Goal: Information Seeking & Learning: Learn about a topic

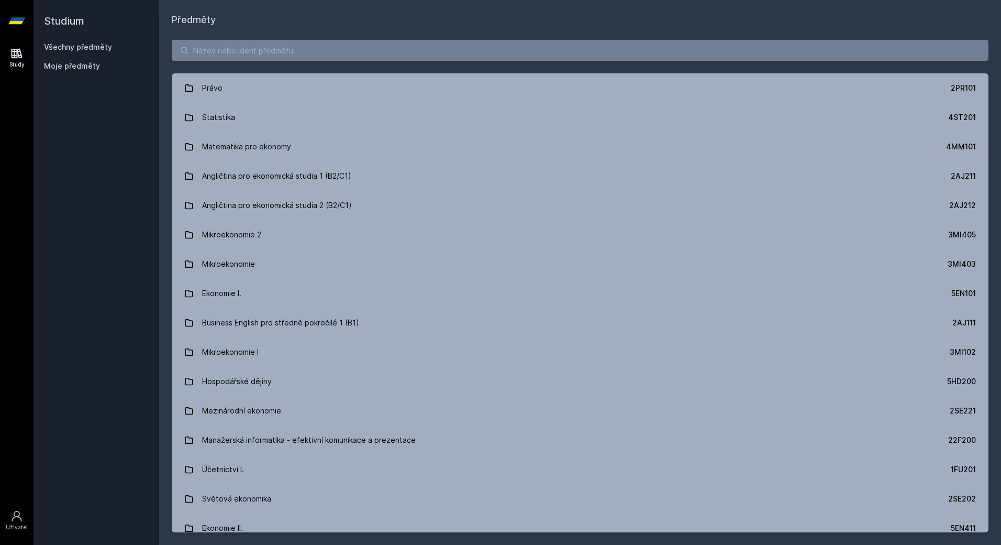
click at [512, 70] on button "Ne" at bounding box center [503, 67] width 38 height 26
click at [345, 46] on input "search" at bounding box center [580, 50] width 817 height 21
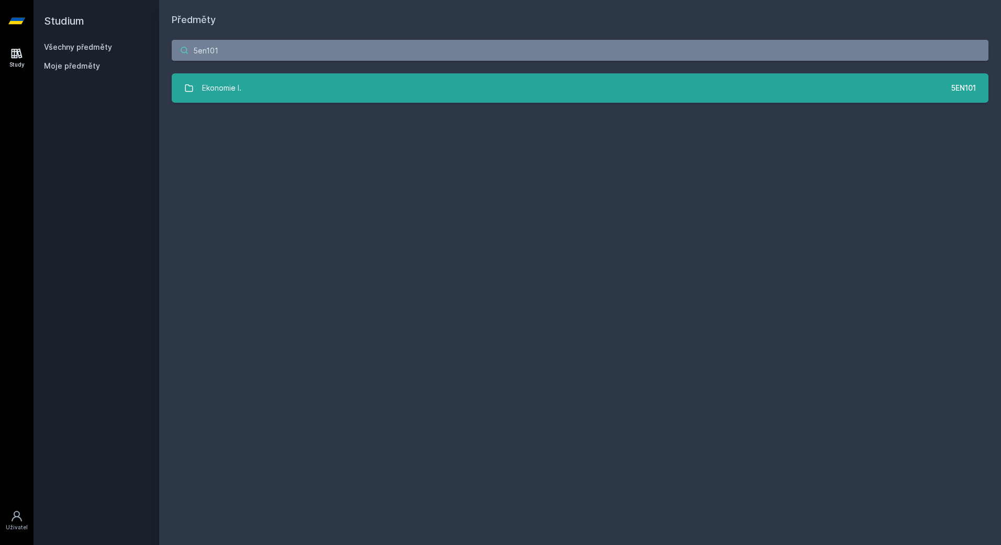
type input "5en101"
click at [318, 88] on link "Ekonomie I. 5EN101" at bounding box center [580, 87] width 817 height 29
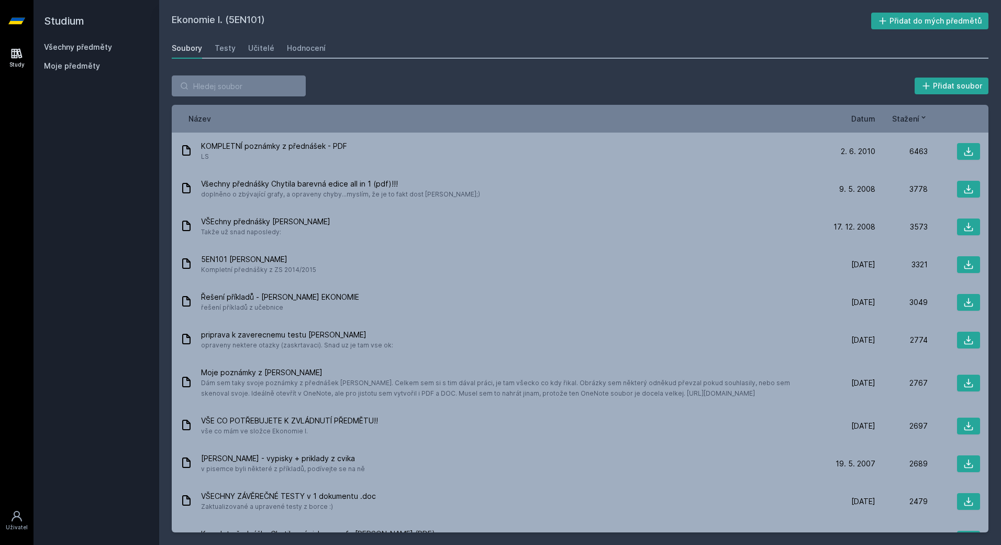
click at [870, 118] on span "Datum" at bounding box center [864, 118] width 24 height 11
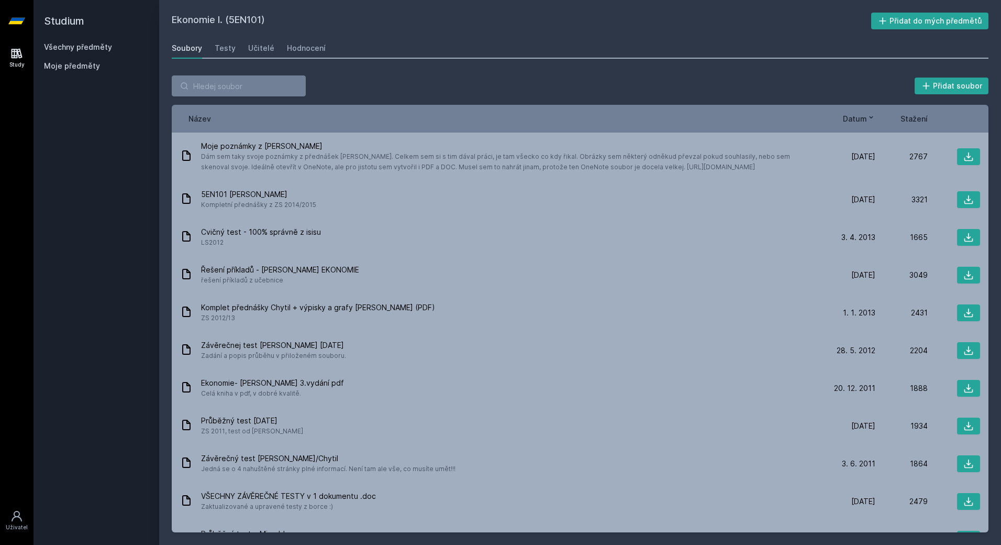
click at [870, 118] on icon at bounding box center [871, 117] width 8 height 8
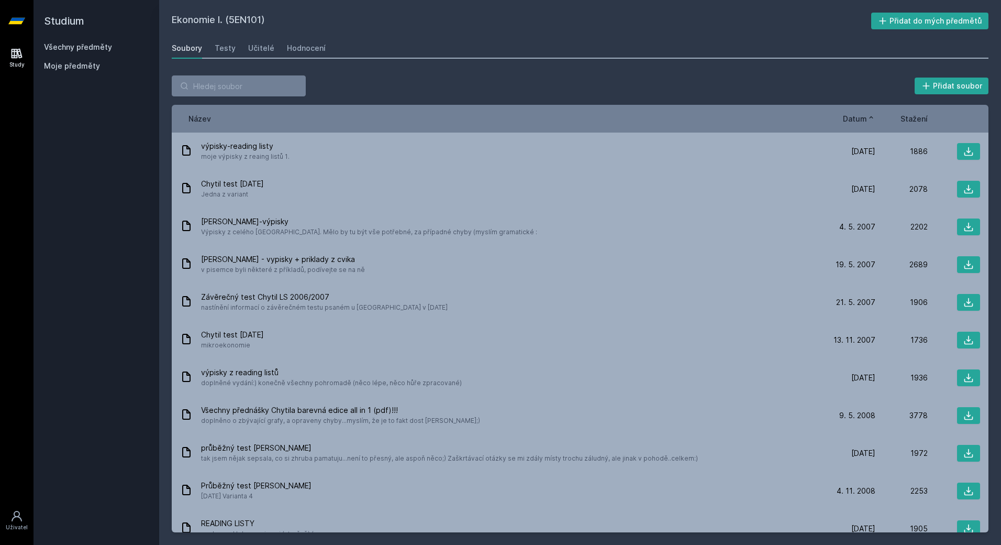
click at [869, 119] on icon at bounding box center [871, 117] width 8 height 8
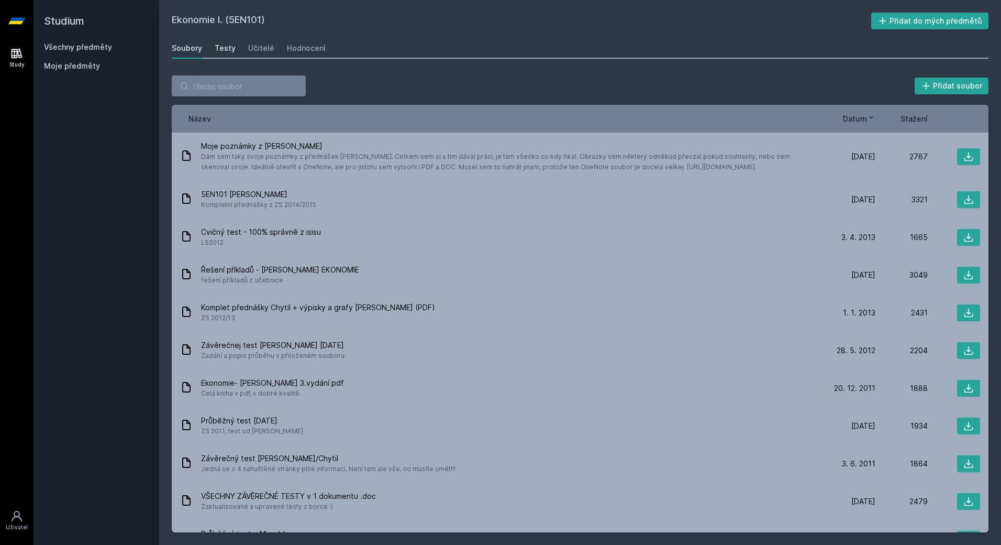
click at [232, 48] on div "Testy" at bounding box center [225, 48] width 21 height 10
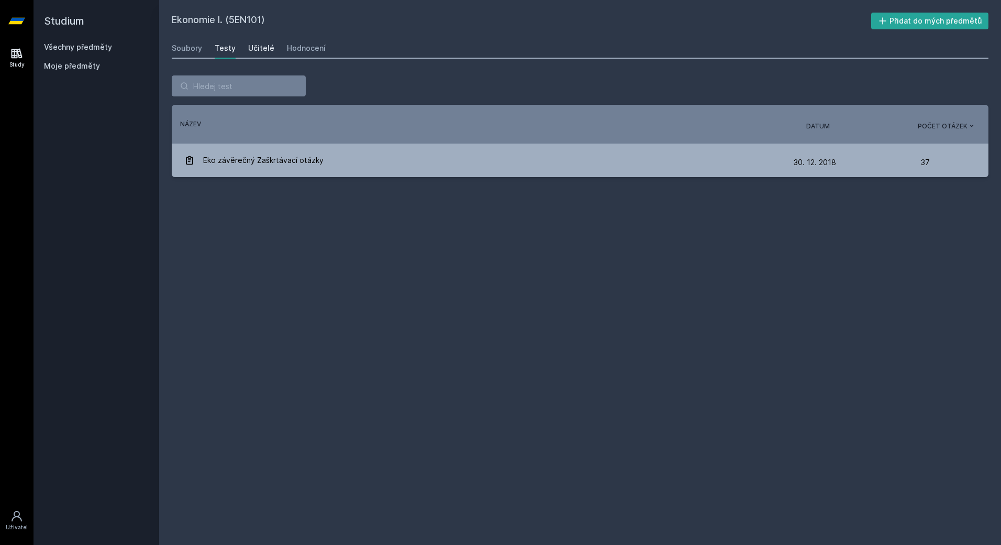
click at [252, 45] on div "Učitelé" at bounding box center [261, 48] width 26 height 10
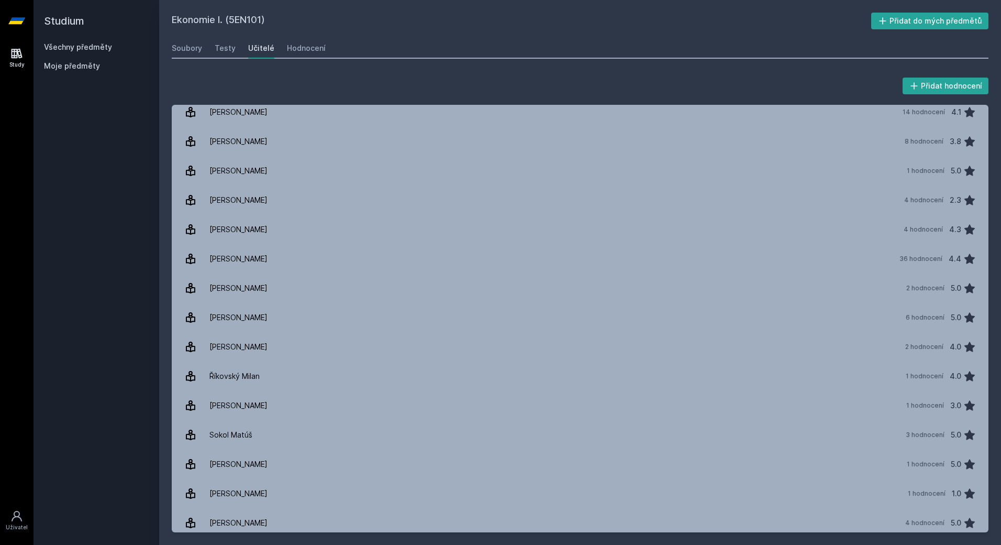
scroll to position [425, 0]
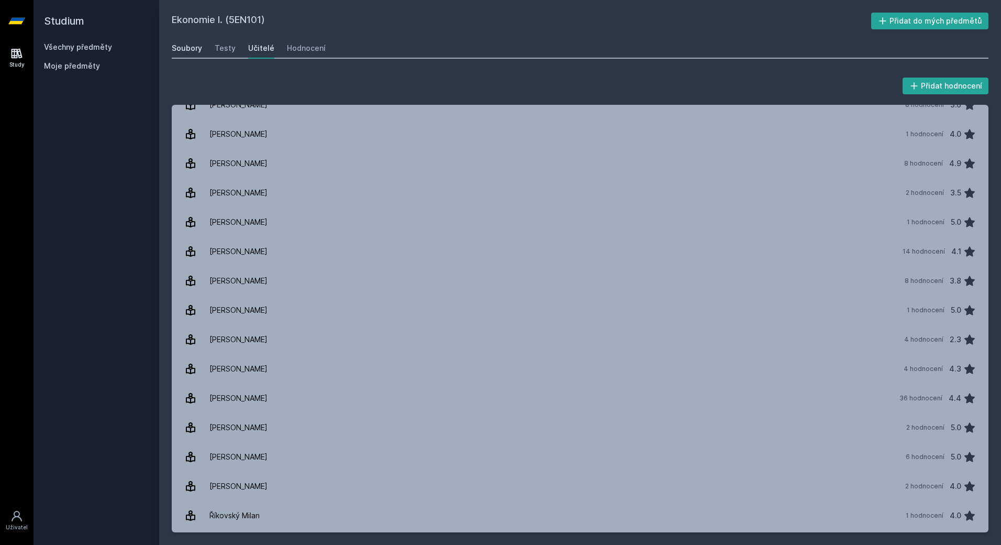
click at [198, 47] on div "Soubory" at bounding box center [187, 48] width 30 height 10
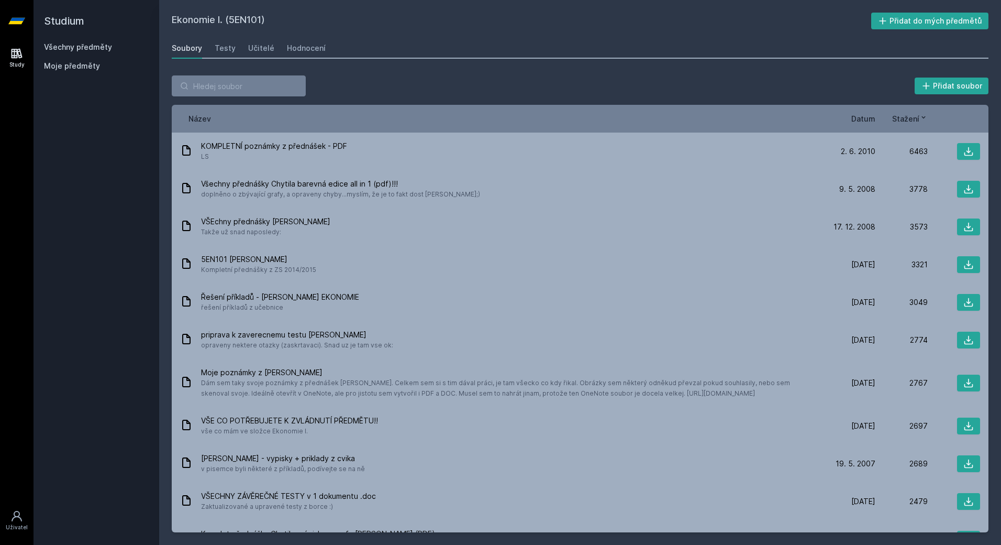
click at [576, 56] on div "Soubory Testy Učitelé Hodnocení" at bounding box center [580, 48] width 817 height 21
click at [561, 42] on div "Soubory Testy Učitelé Hodnocení" at bounding box center [580, 48] width 817 height 21
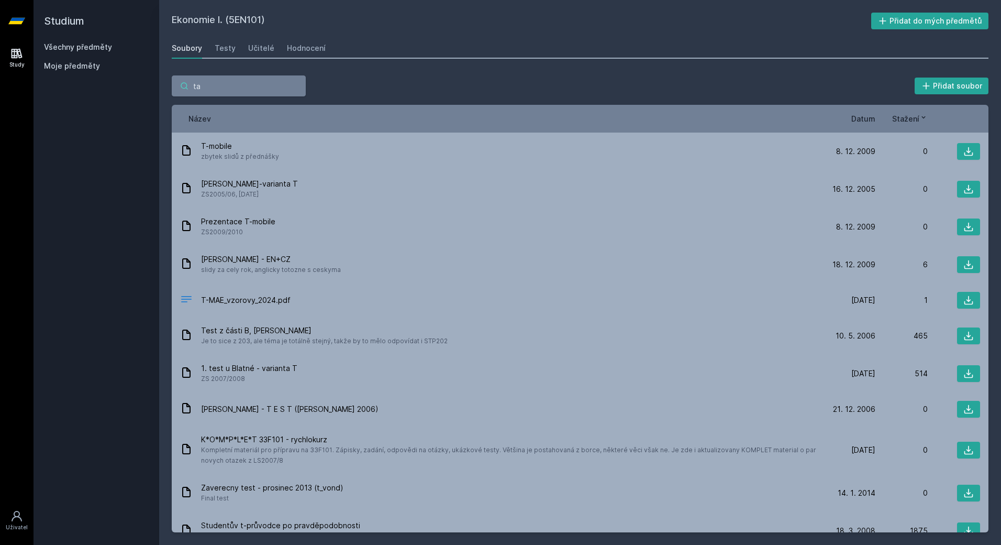
type input "tay"
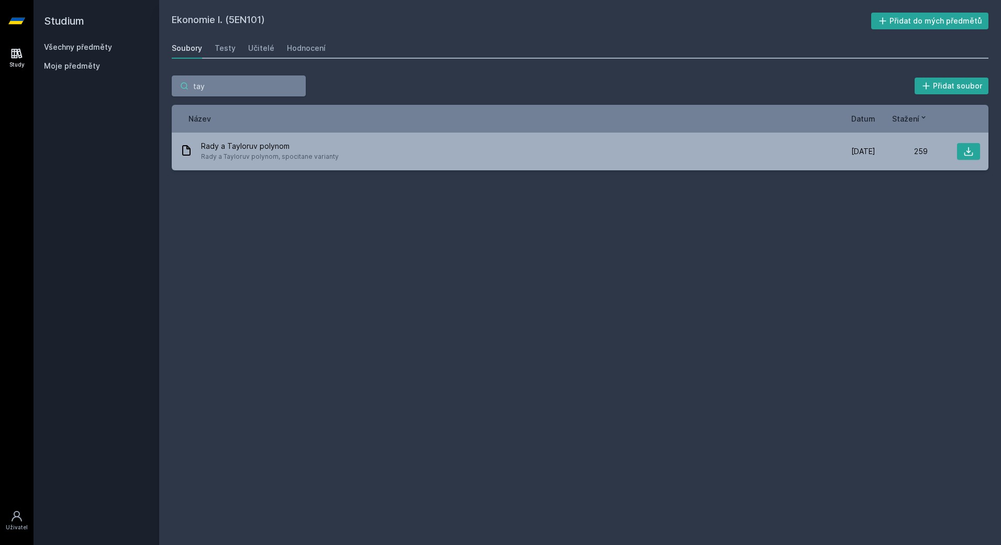
click at [295, 86] on input "tay" at bounding box center [239, 85] width 134 height 21
